Goal: Find specific page/section

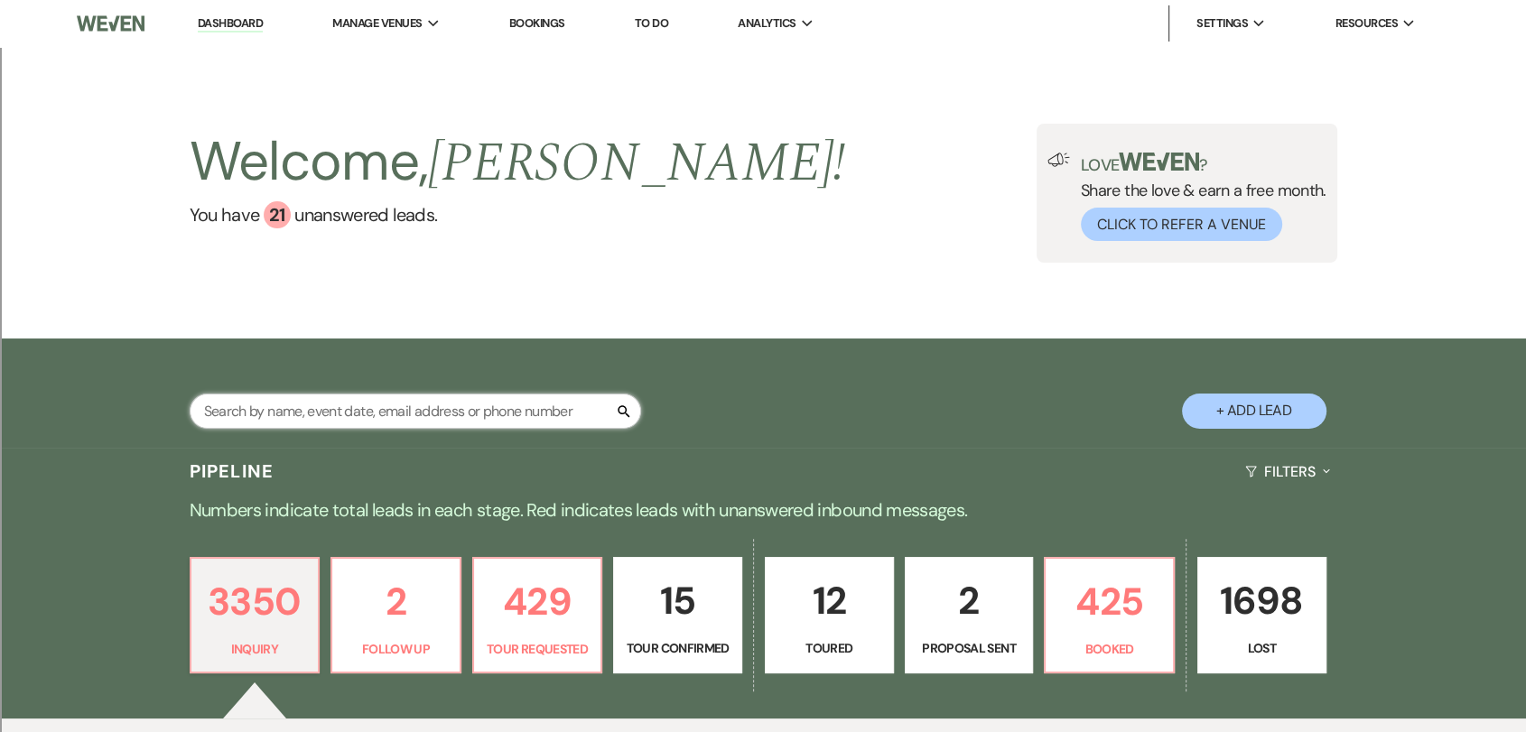
click at [314, 407] on input "text" at bounding box center [415, 411] width 451 height 35
type input "tye and [PERSON_NAME]"
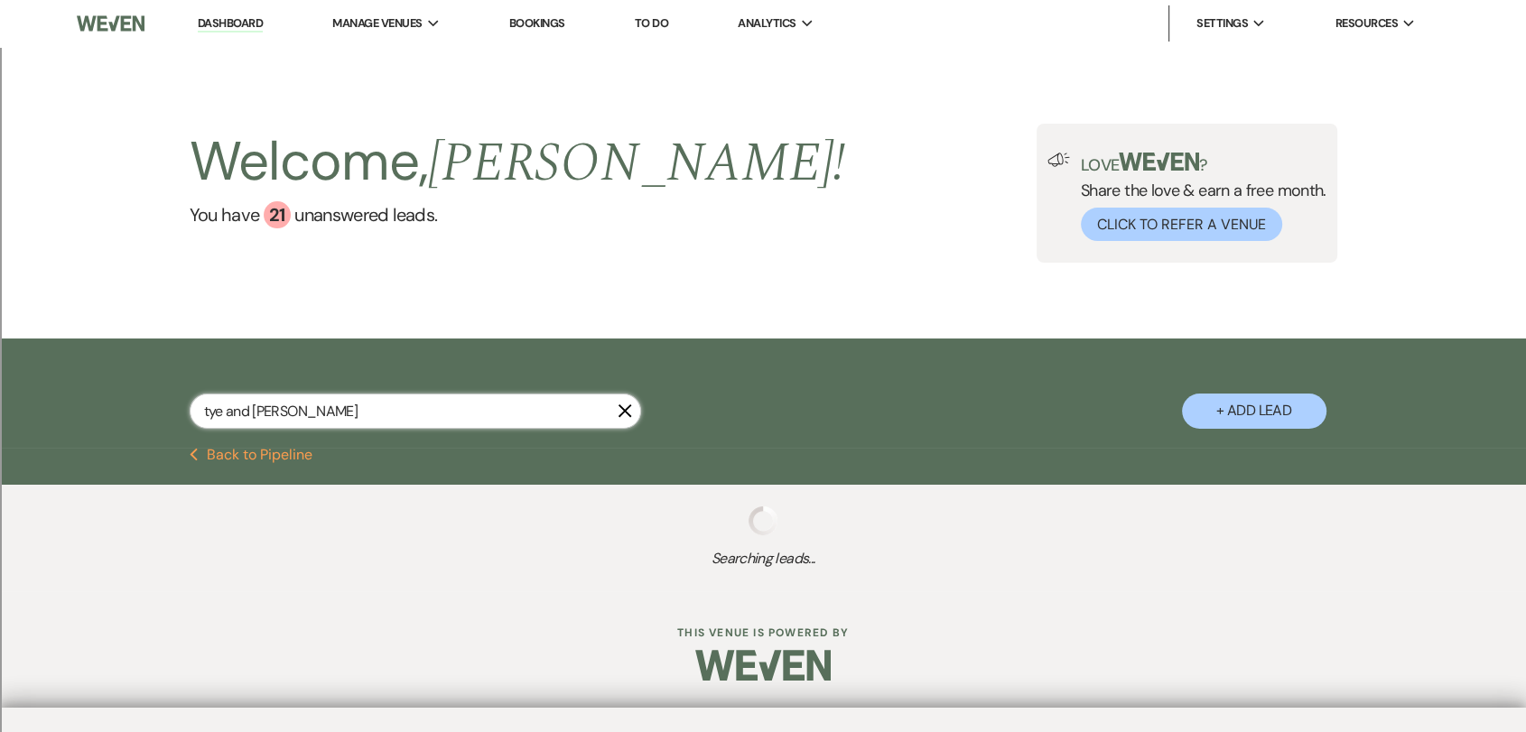
select select "8"
select select "2"
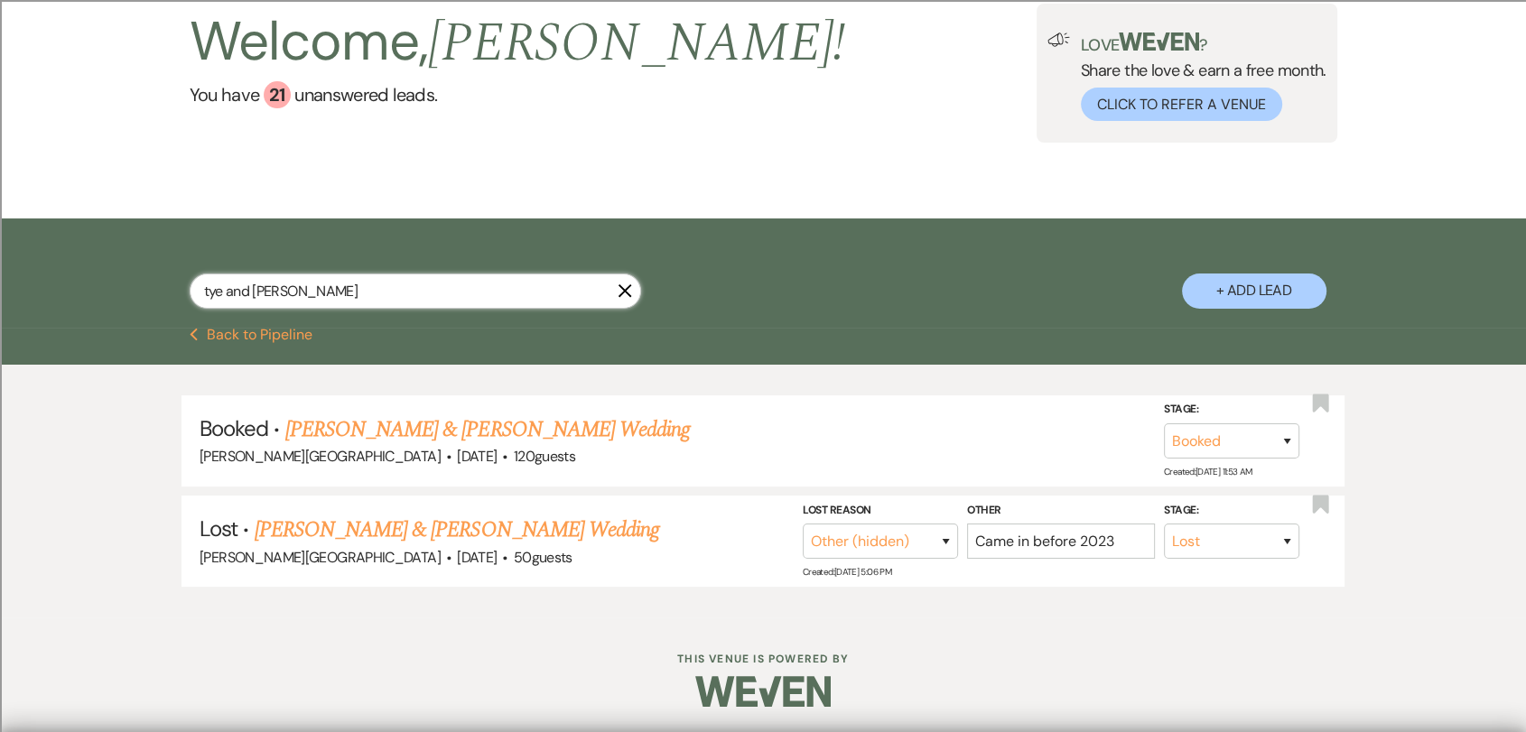
scroll to position [122, 0]
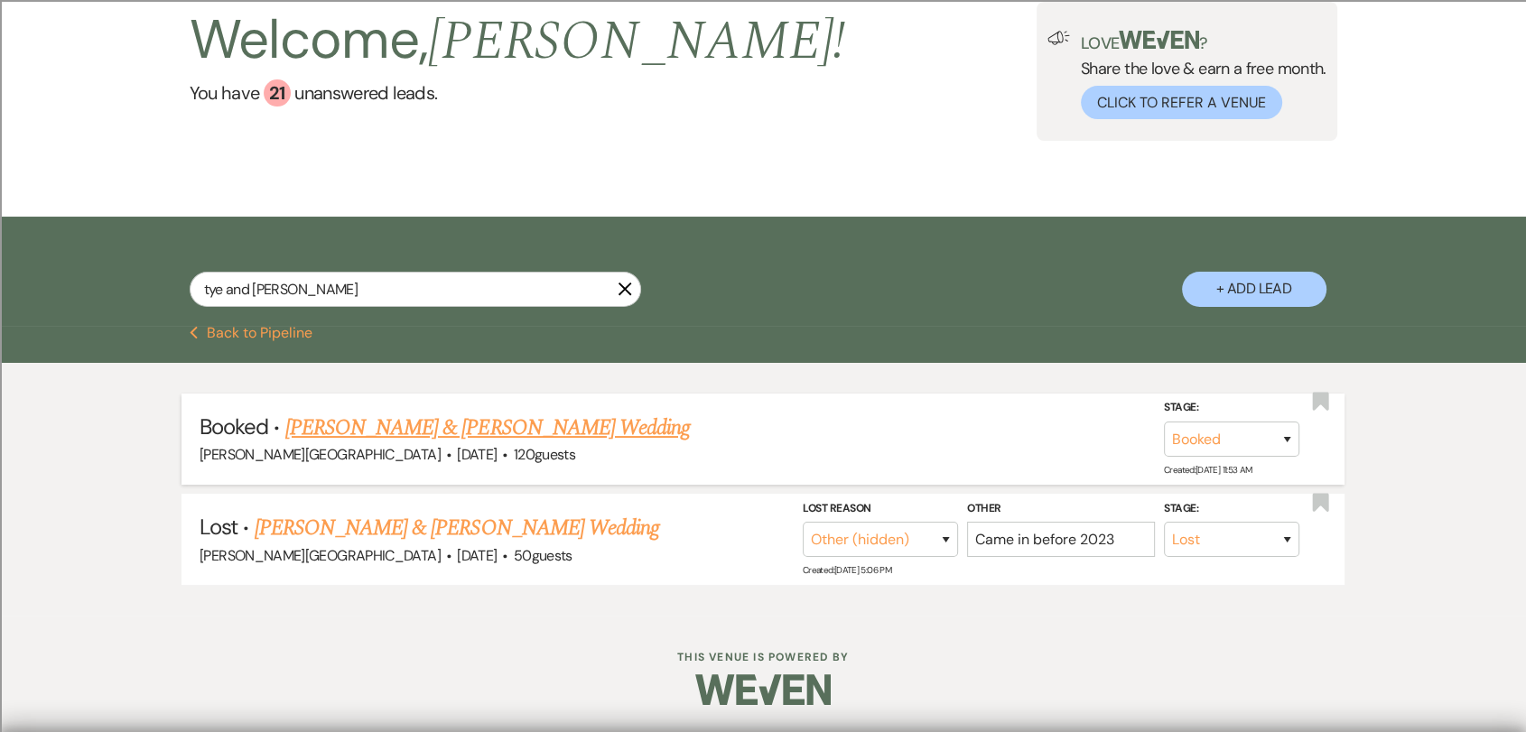
click at [478, 441] on link "[PERSON_NAME] & [PERSON_NAME] Wedding" at bounding box center [487, 428] width 404 height 33
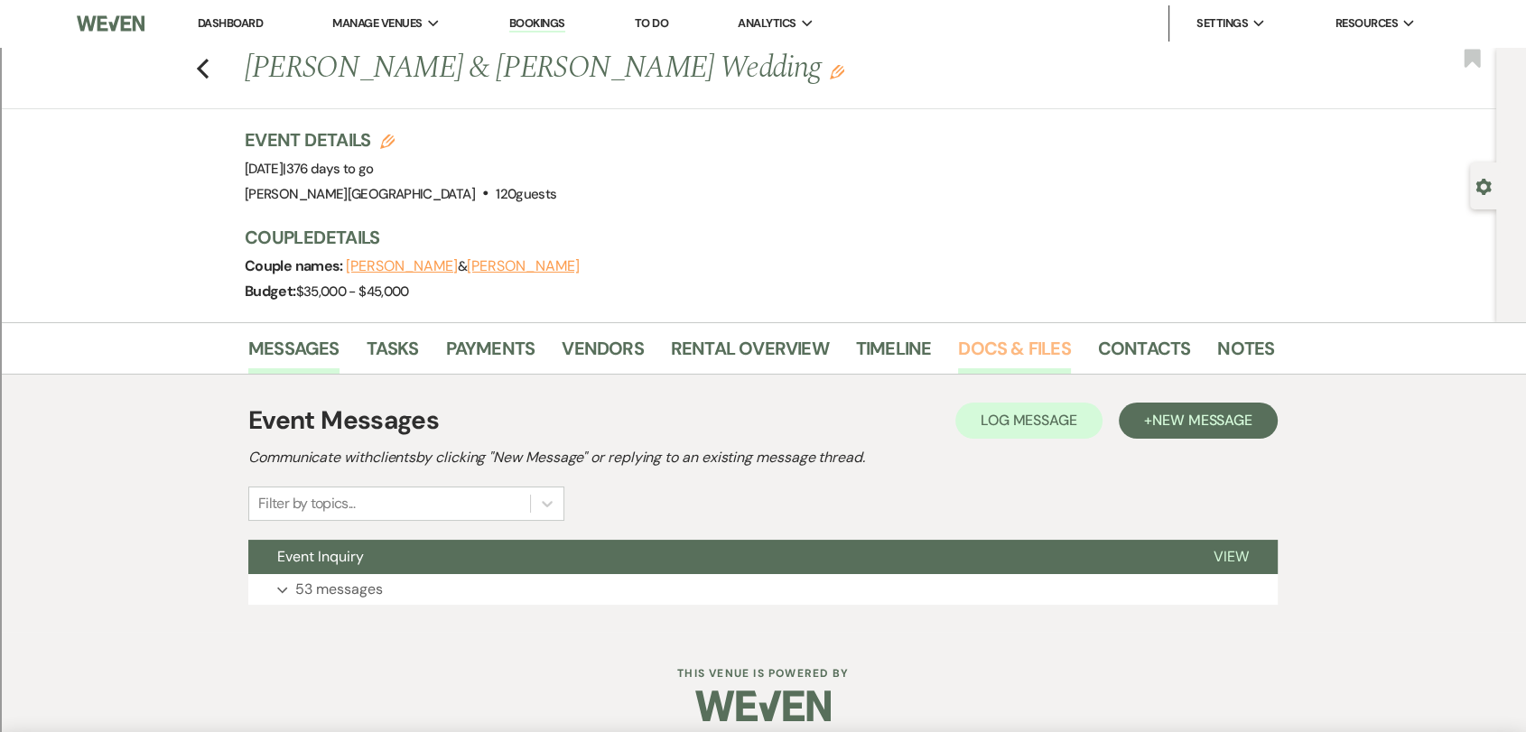
click at [970, 350] on link "Docs & Files" at bounding box center [1014, 354] width 112 height 40
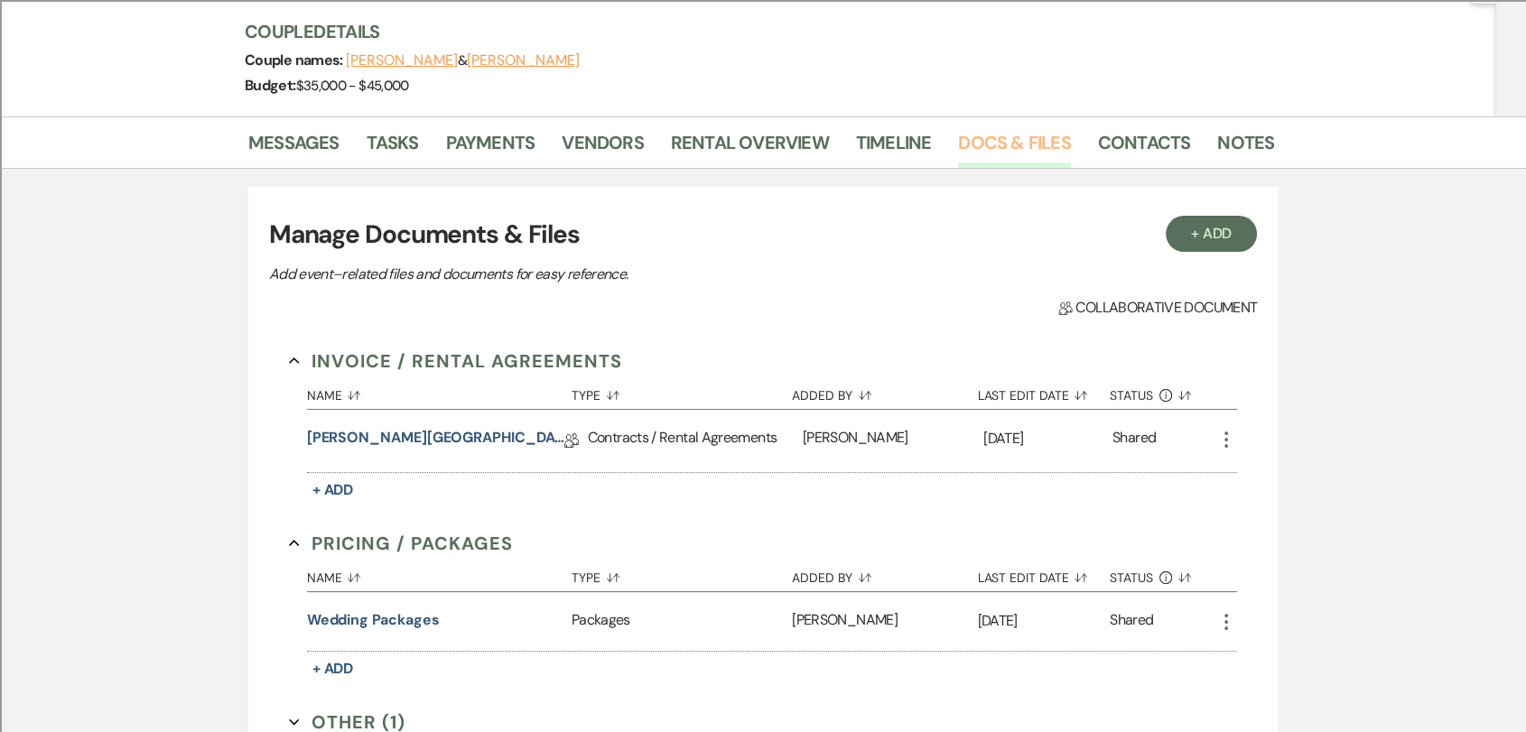
scroll to position [301, 0]
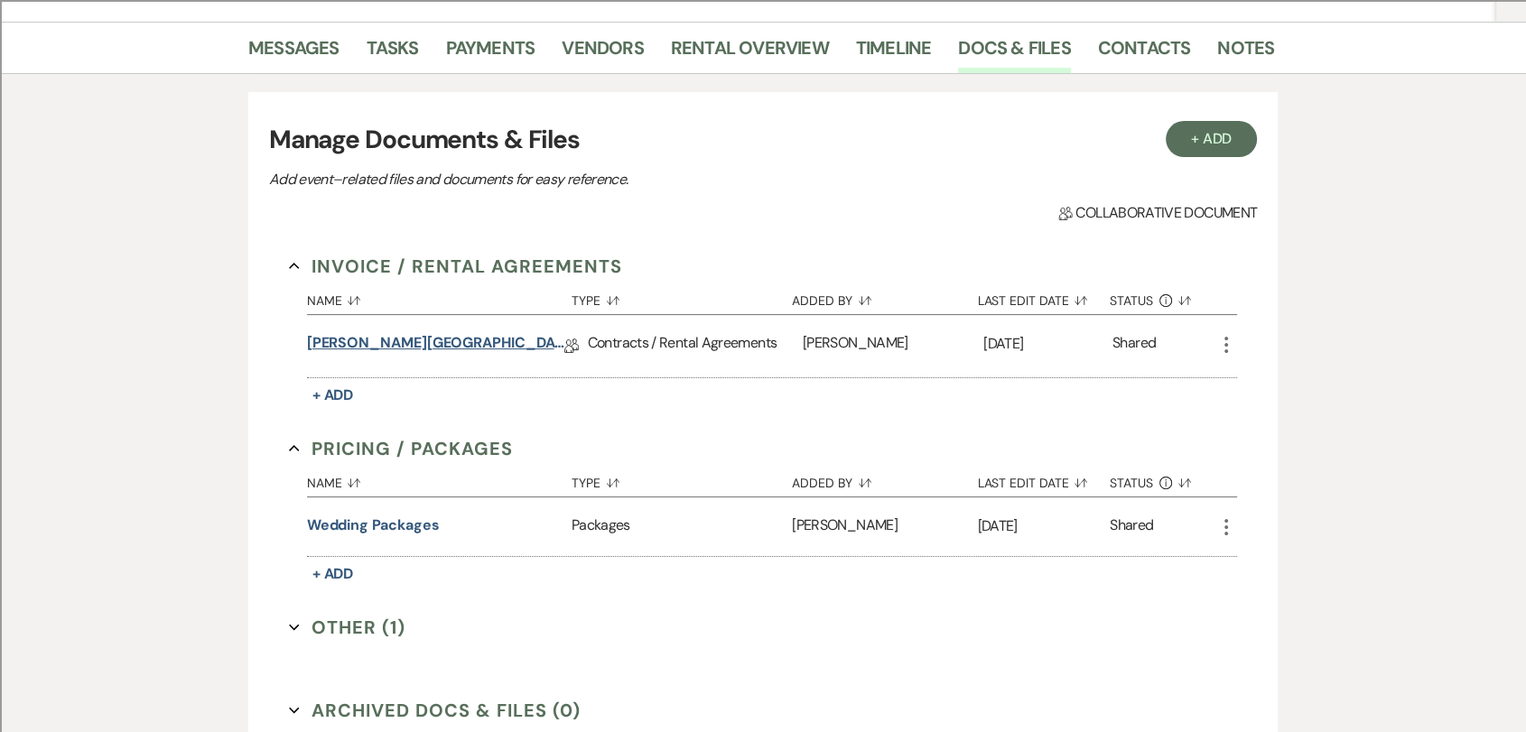
click at [469, 346] on link "[PERSON_NAME][GEOGRAPHIC_DATA] Contract" at bounding box center [435, 346] width 257 height 28
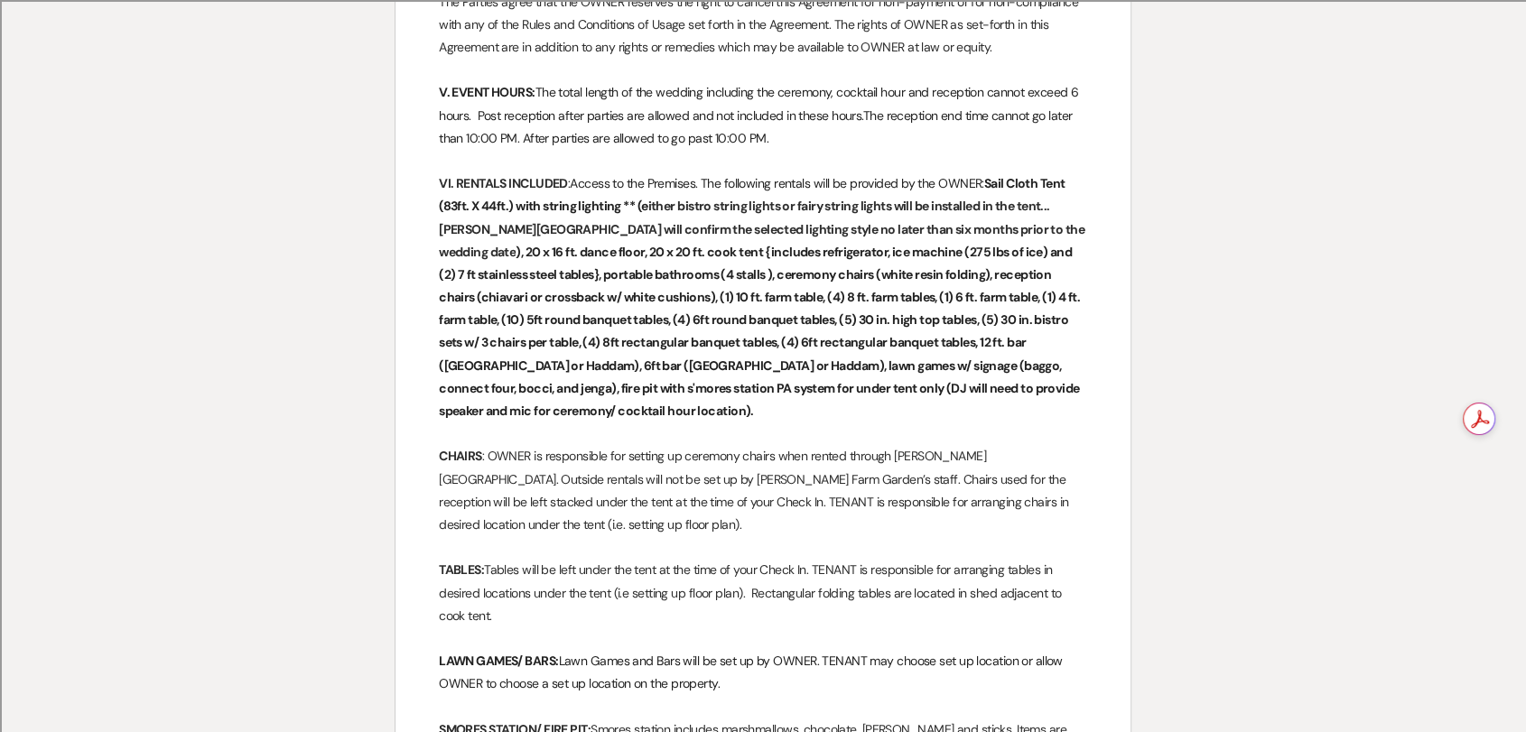
scroll to position [1704, 0]
